Goal: Navigation & Orientation: Find specific page/section

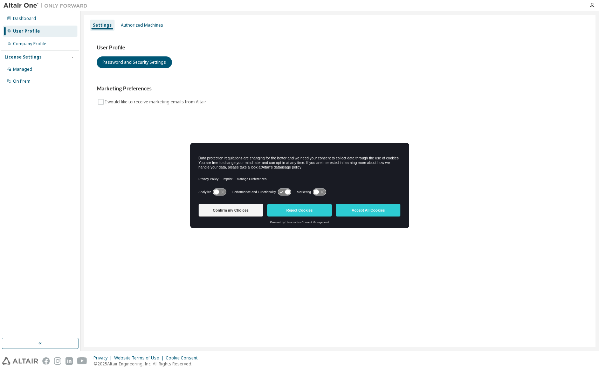
click at [298, 211] on button "Reject Cookies" at bounding box center [299, 210] width 64 height 13
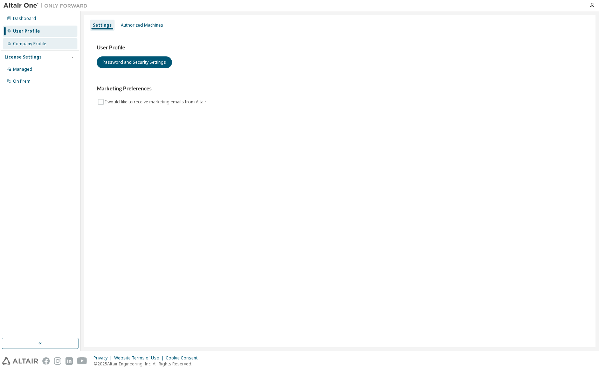
click at [28, 47] on div "Company Profile" at bounding box center [40, 43] width 75 height 11
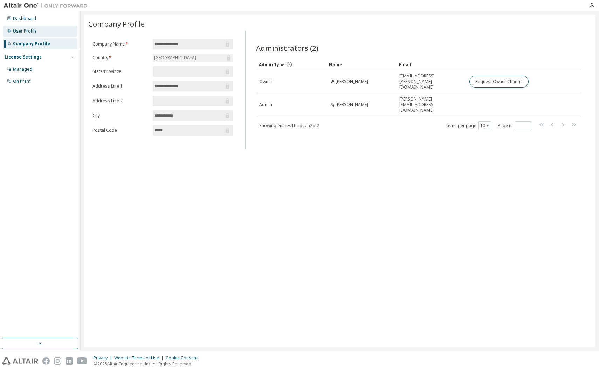
click at [45, 27] on div "User Profile" at bounding box center [40, 31] width 75 height 11
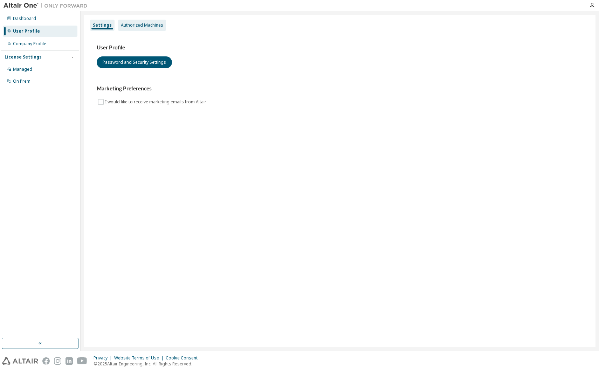
click at [137, 27] on div "Authorized Machines" at bounding box center [142, 25] width 42 height 6
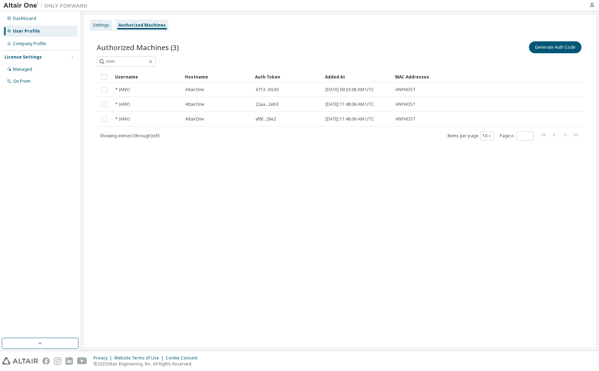
click at [101, 27] on div "Settings" at bounding box center [101, 25] width 16 height 6
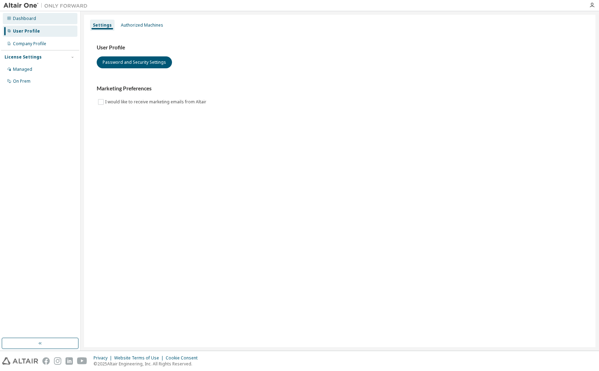
click at [18, 16] on div "Dashboard" at bounding box center [24, 19] width 23 height 6
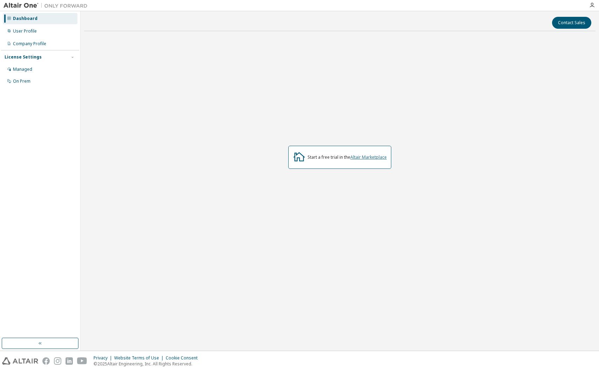
click at [362, 158] on link "Altair Marketplace" at bounding box center [368, 157] width 36 height 6
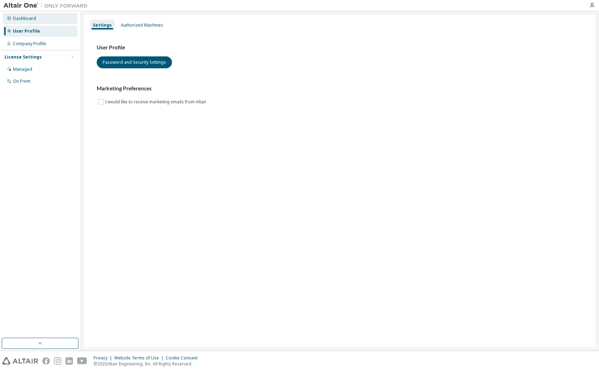
click at [20, 16] on div "Dashboard" at bounding box center [24, 19] width 23 height 6
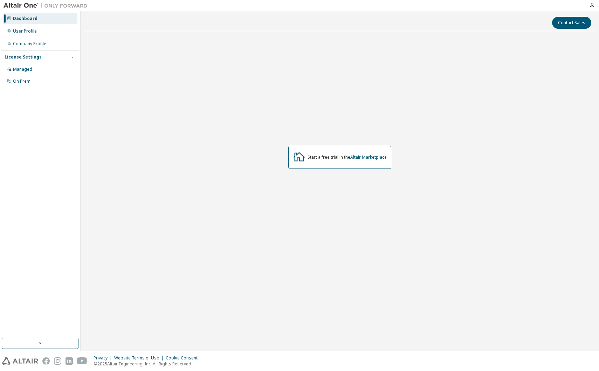
click at [182, 84] on div "Start a free trial in the Altair Marketplace" at bounding box center [339, 157] width 511 height 241
drag, startPoint x: 165, startPoint y: 101, endPoint x: 137, endPoint y: 68, distance: 43.0
click at [137, 68] on div "Start a free trial in the Altair Marketplace" at bounding box center [339, 157] width 511 height 241
click at [19, 72] on div "Managed" at bounding box center [22, 70] width 19 height 6
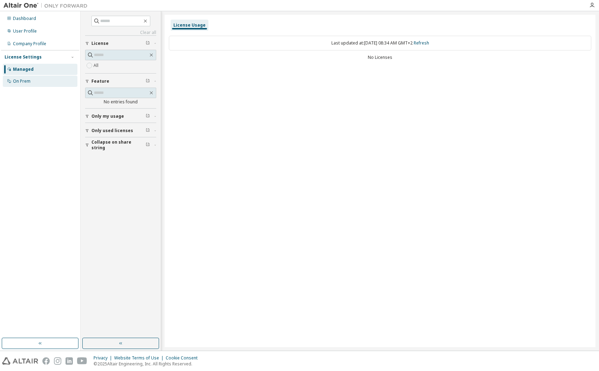
click at [19, 80] on div "On Prem" at bounding box center [22, 81] width 18 height 6
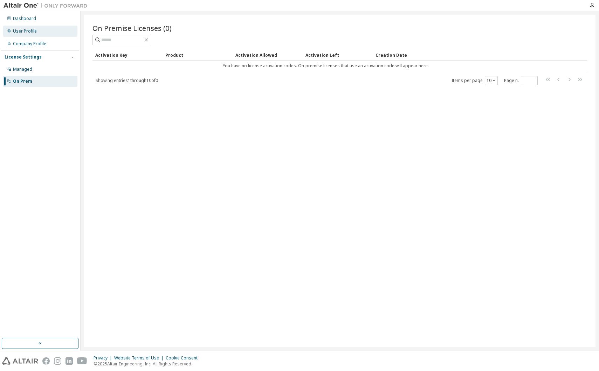
click at [20, 28] on div "User Profile" at bounding box center [40, 31] width 75 height 11
